Goal: Task Accomplishment & Management: Manage account settings

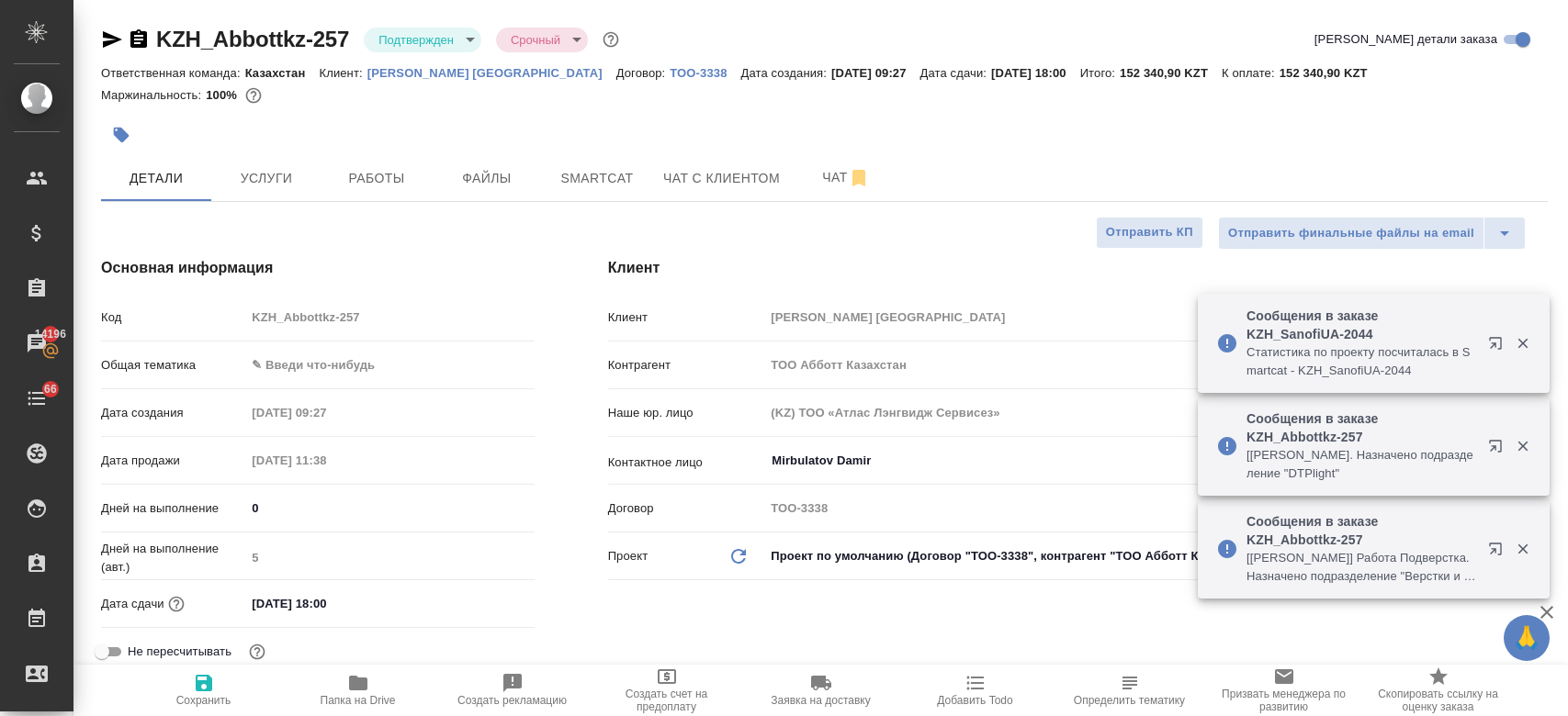
select select "RU"
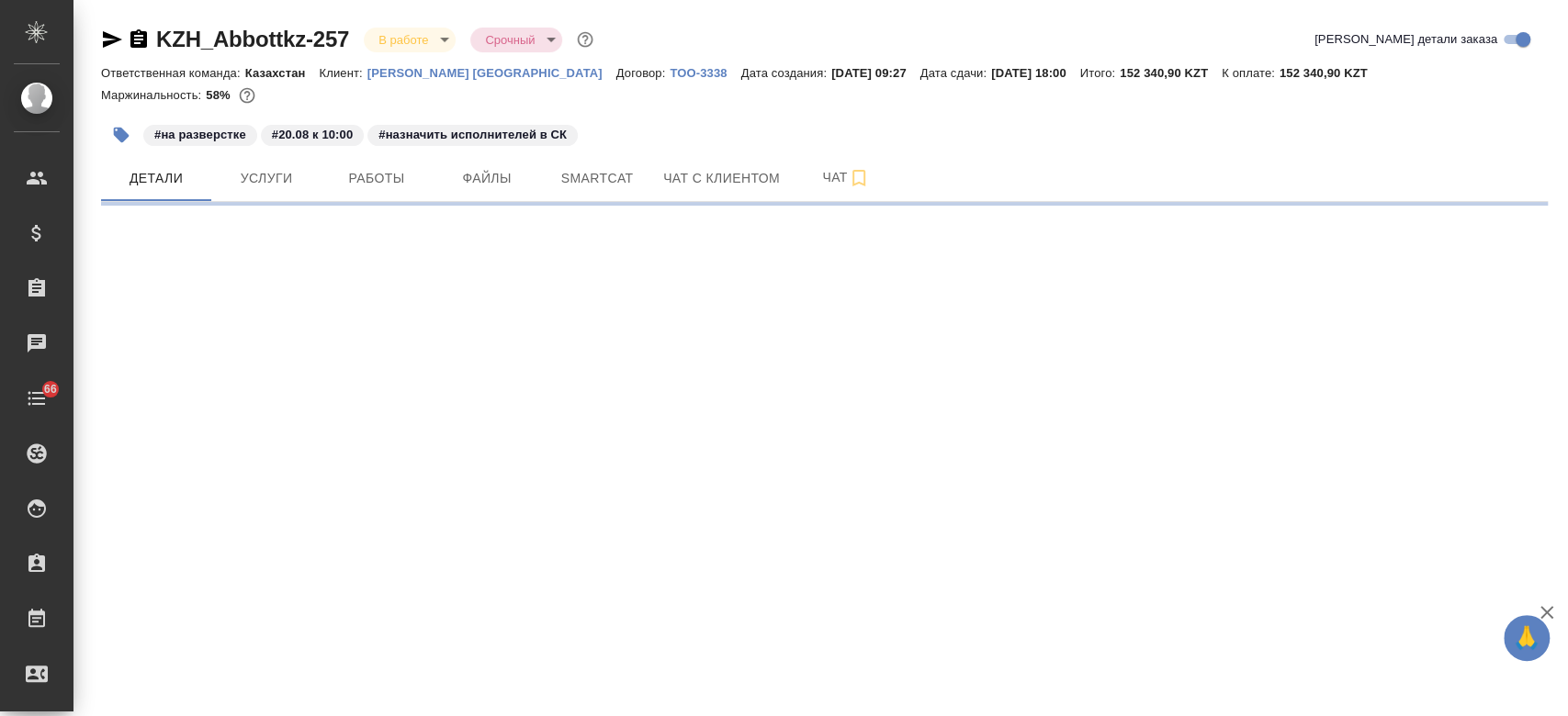
select select "RU"
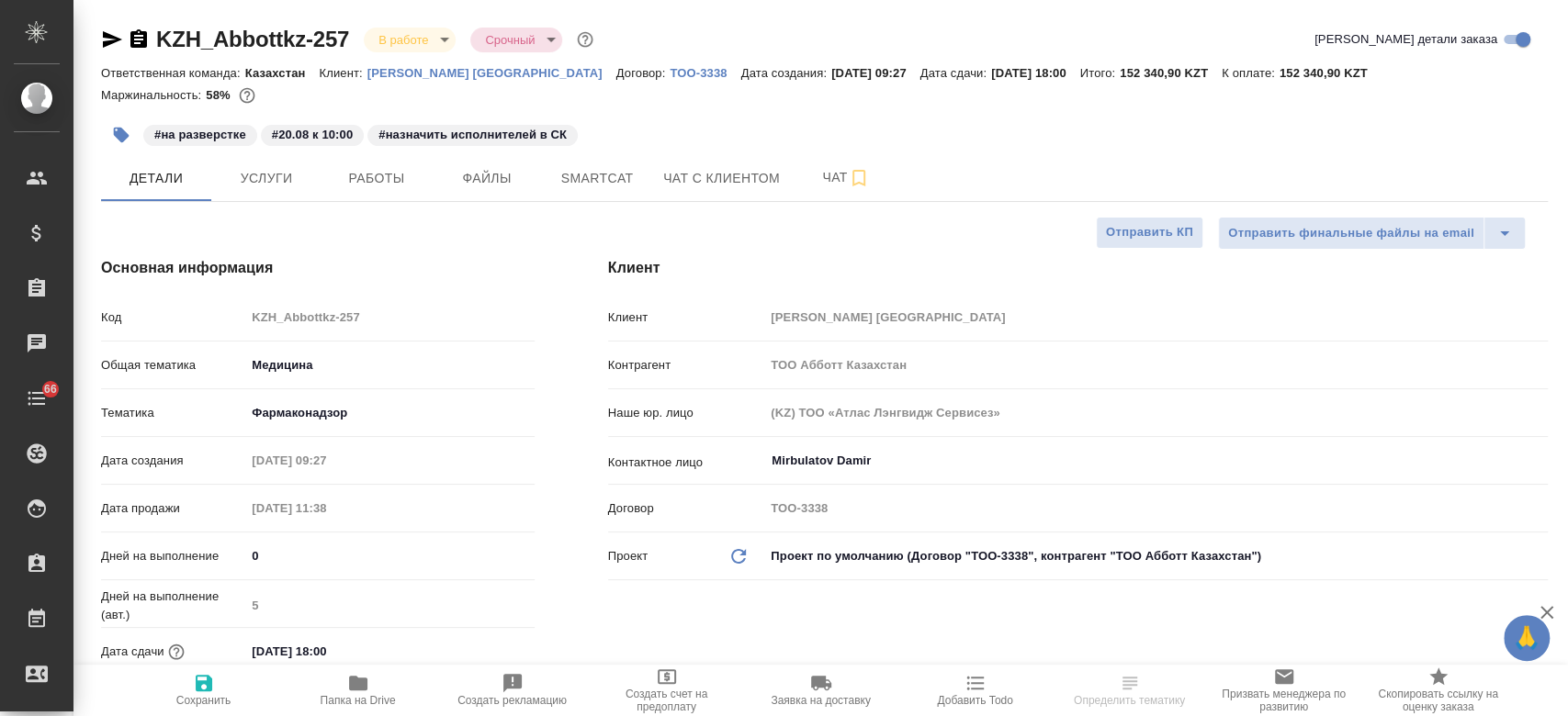
type textarea "x"
type input "Matveeva Anastasia"
type input "[PERSON_NAME]"
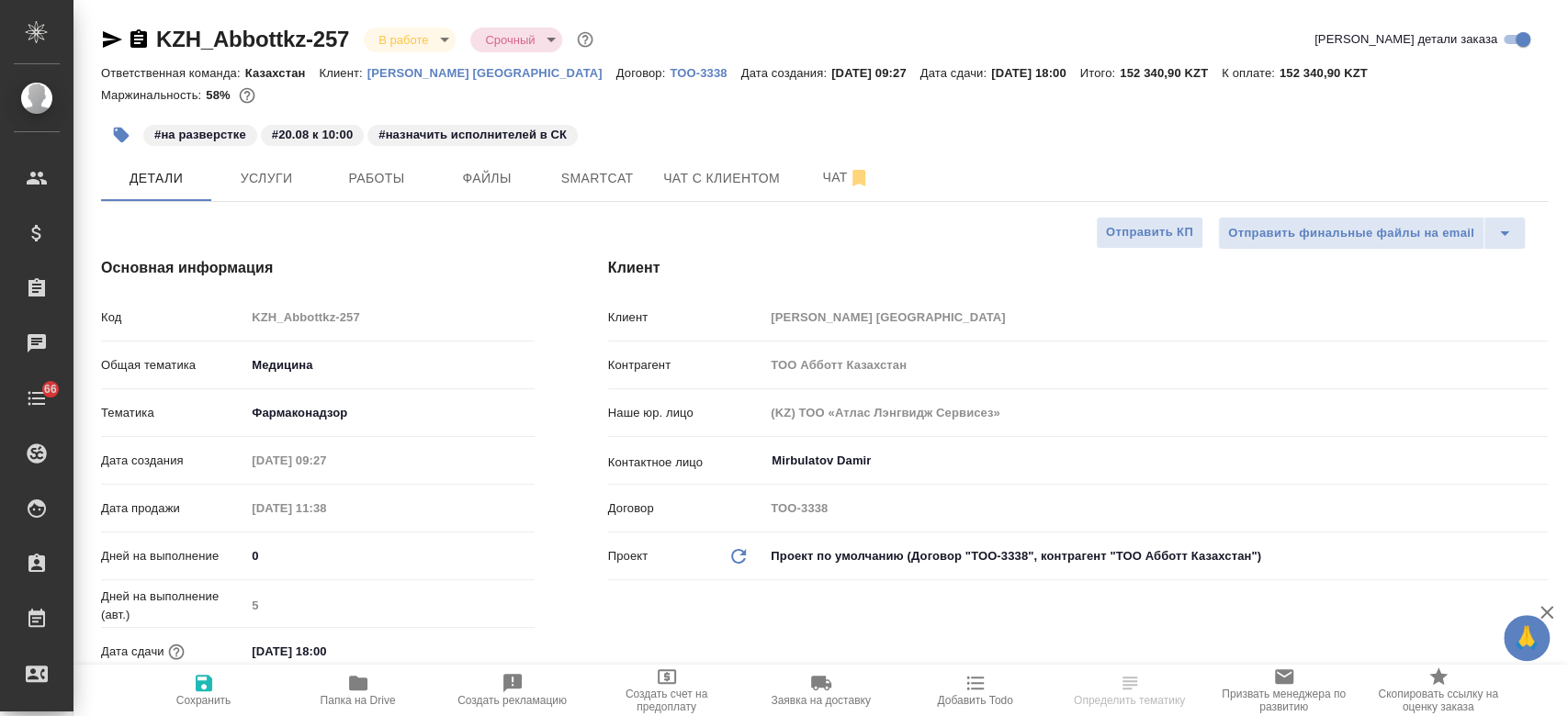
click at [559, 96] on div "Маржинальность: 58%" at bounding box center [824, 95] width 1447 height 24
